Goal: Check status: Check status

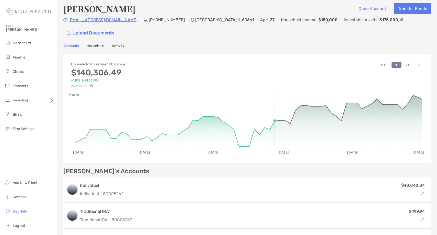
scroll to position [18, 0]
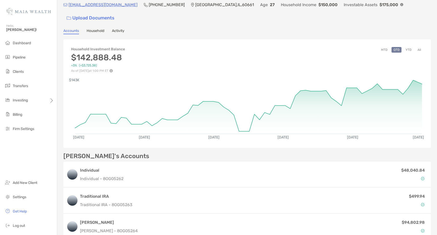
click at [409, 47] on button "YTD" at bounding box center [408, 50] width 10 height 6
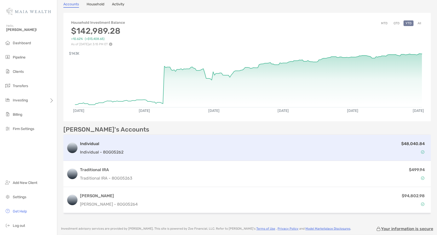
scroll to position [31, 0]
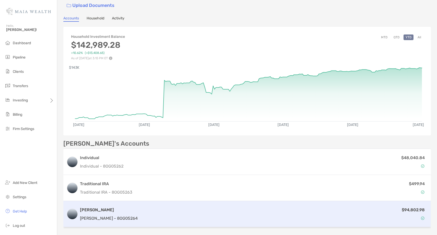
click at [177, 207] on div "$94,802.98" at bounding box center [284, 214] width 288 height 15
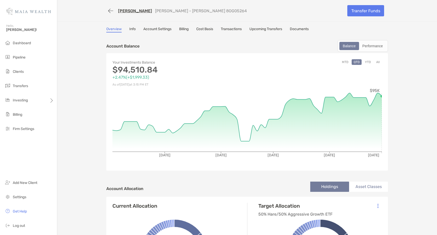
click at [368, 62] on button "YTD" at bounding box center [368, 62] width 10 height 6
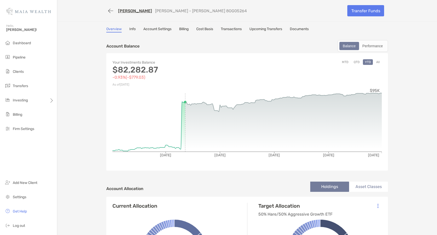
click at [369, 64] on button "YTD" at bounding box center [368, 62] width 10 height 6
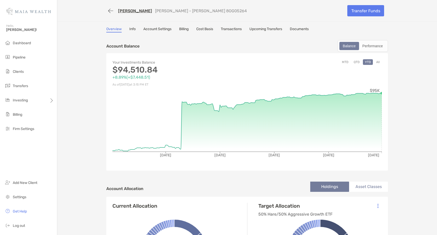
click at [134, 11] on link "[PERSON_NAME]" at bounding box center [135, 10] width 34 height 5
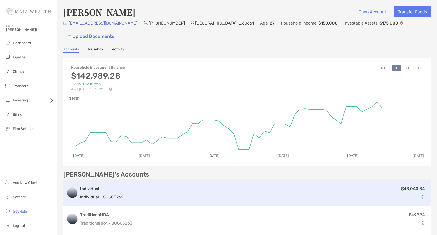
click at [197, 185] on div "$48,040.84" at bounding box center [276, 192] width 302 height 15
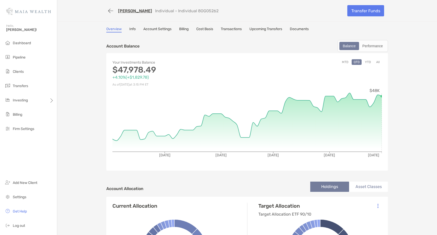
click at [368, 62] on button "YTD" at bounding box center [368, 62] width 10 height 6
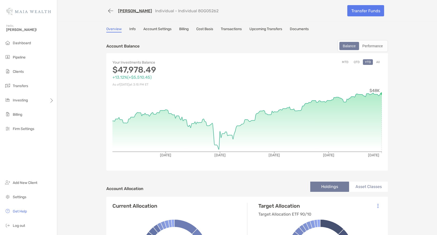
click at [139, 12] on link "[PERSON_NAME]" at bounding box center [135, 10] width 34 height 5
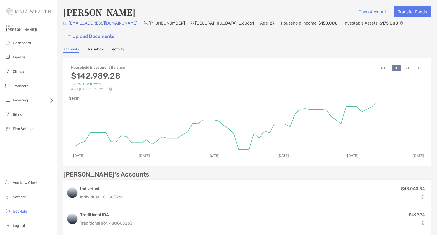
click at [409, 65] on button "YTD" at bounding box center [408, 68] width 10 height 6
